Goal: Navigation & Orientation: Go to known website

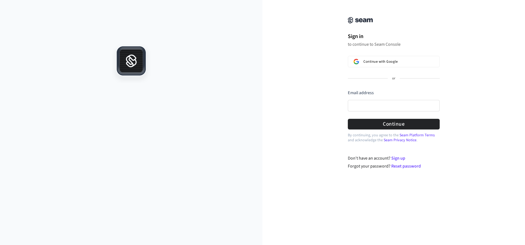
click at [290, 86] on div "Sign in to continue to Seam Console Continue with Google or Email address Passw…" at bounding box center [394, 88] width 263 height 163
click at [358, 60] on img at bounding box center [356, 61] width 5 height 5
